Goal: Navigation & Orientation: Find specific page/section

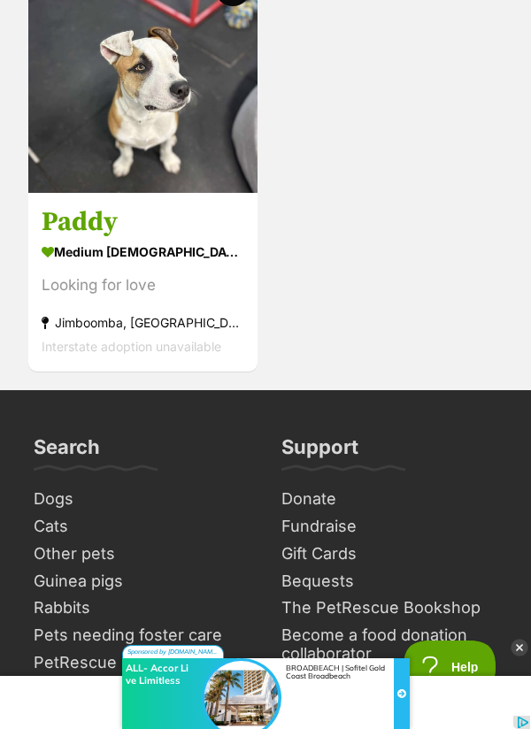
scroll to position [5916, 0]
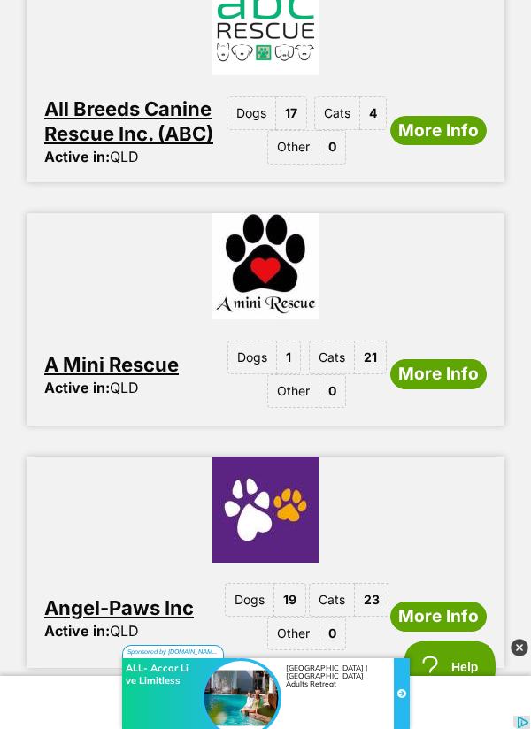
click at [276, 456] on img at bounding box center [266, 509] width 478 height 106
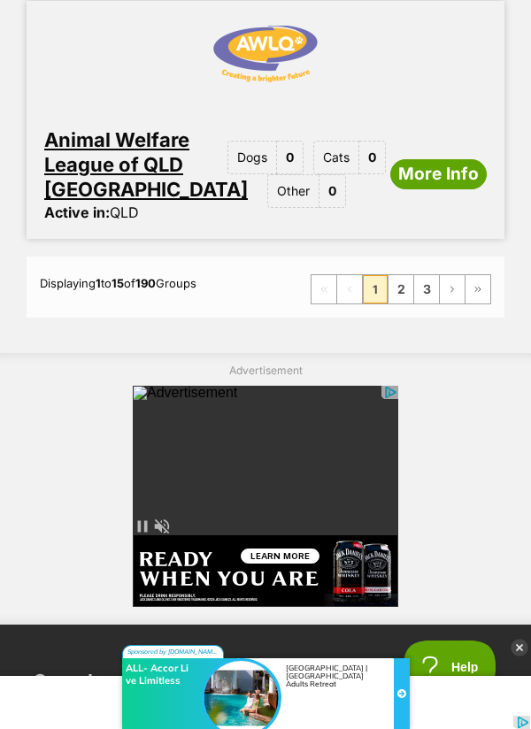
scroll to position [4318, 0]
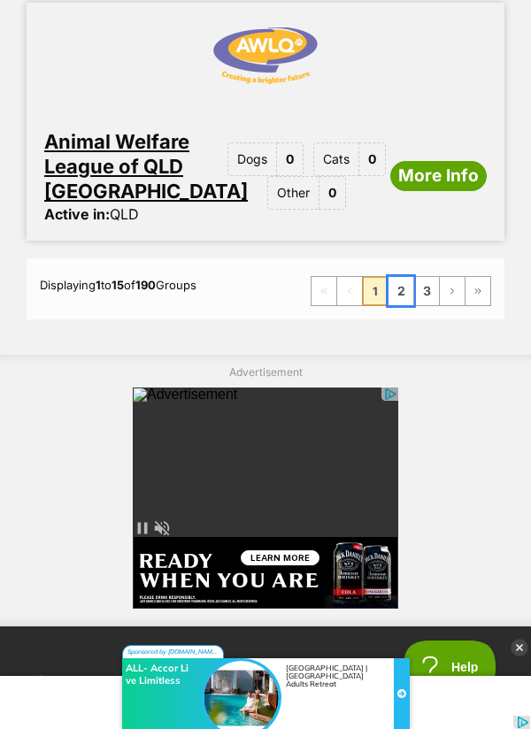
click at [394, 277] on link "2" at bounding box center [400, 291] width 25 height 28
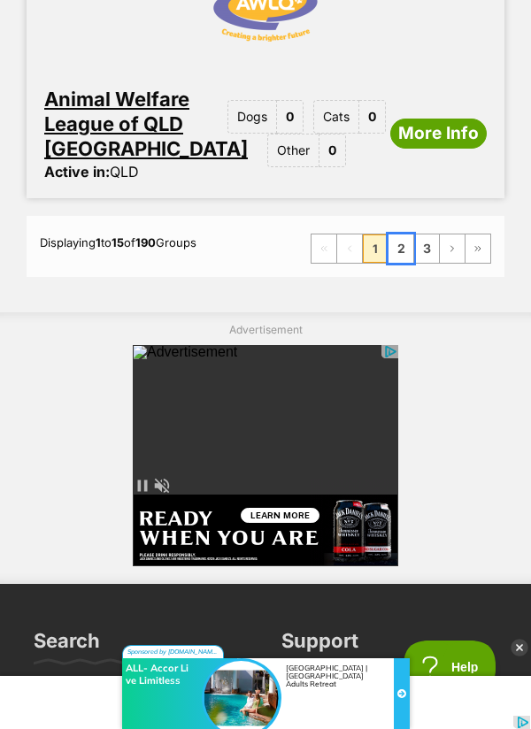
scroll to position [4375, 0]
